Goal: Transaction & Acquisition: Purchase product/service

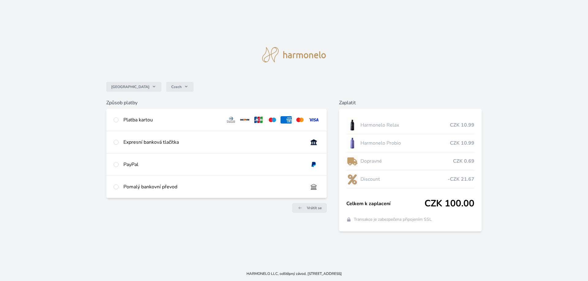
click at [231, 119] on img at bounding box center [230, 119] width 11 height 7
radio input "true"
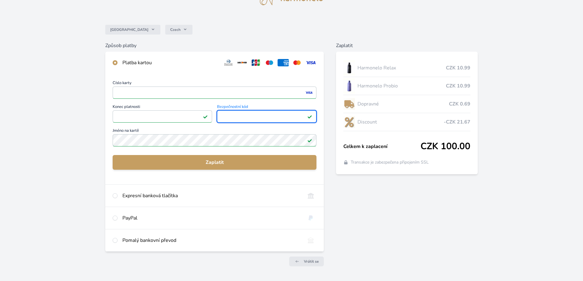
scroll to position [52, 0]
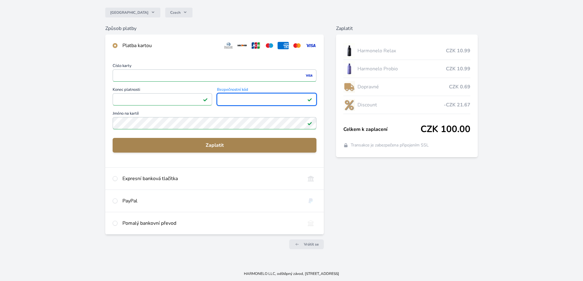
click at [236, 146] on span "Zaplatit" at bounding box center [215, 145] width 194 height 7
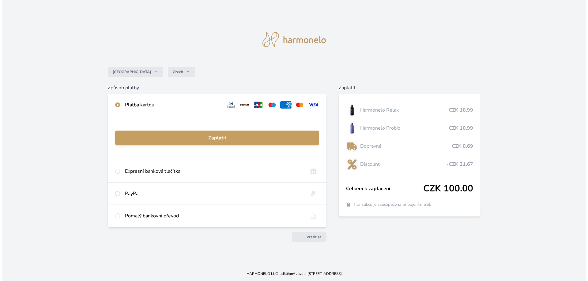
scroll to position [0, 0]
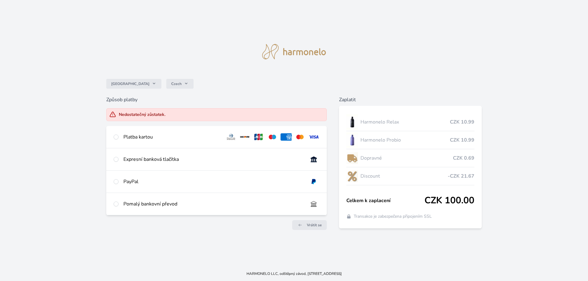
click at [157, 138] on div "Platba kartou" at bounding box center [171, 137] width 97 height 7
radio input "true"
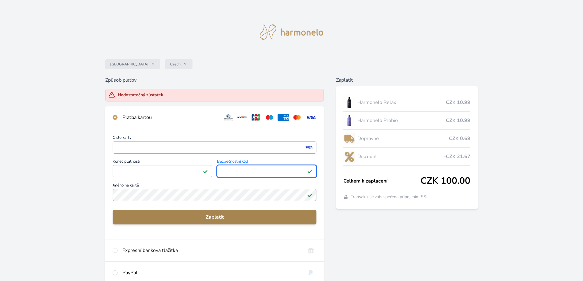
click at [198, 220] on span "Zaplatit" at bounding box center [215, 217] width 194 height 7
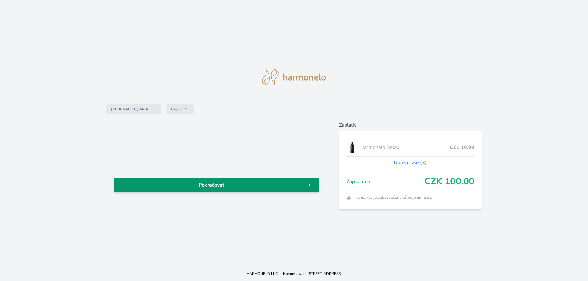
click at [264, 191] on link "Pokračovat" at bounding box center [217, 185] width 206 height 15
